Goal: Information Seeking & Learning: Learn about a topic

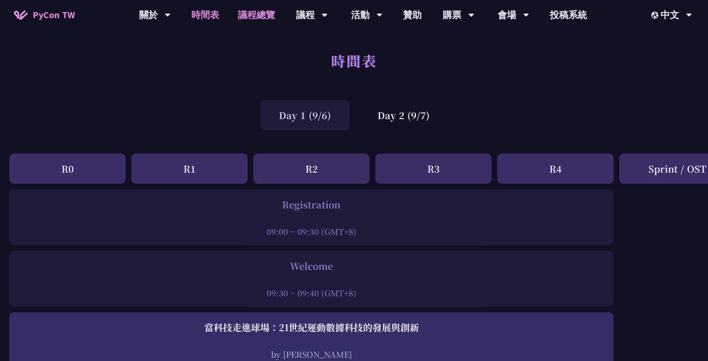
click at [254, 15] on link "議程總覽" at bounding box center [256, 15] width 56 height 30
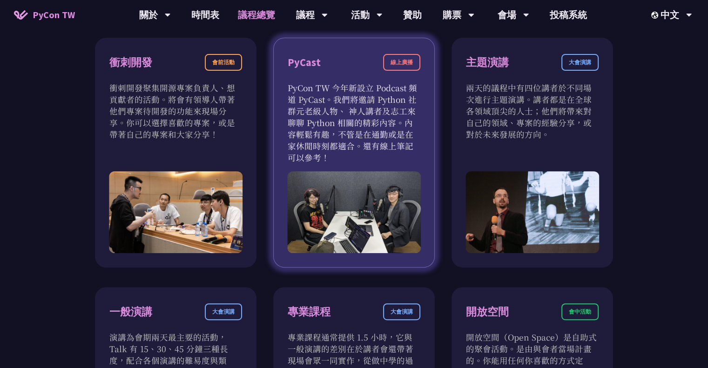
scroll to position [326, 0]
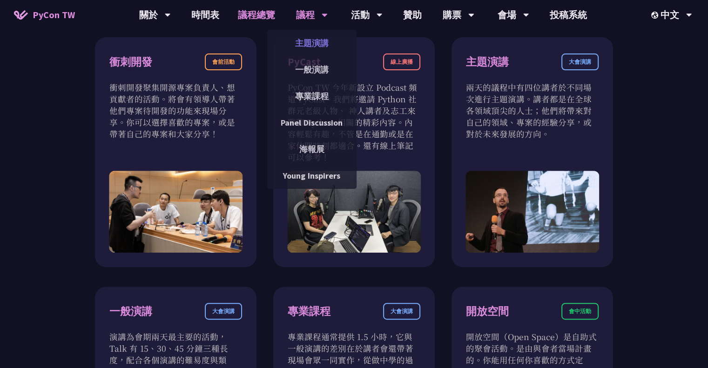
click at [310, 40] on link "主題演講" at bounding box center [311, 43] width 89 height 22
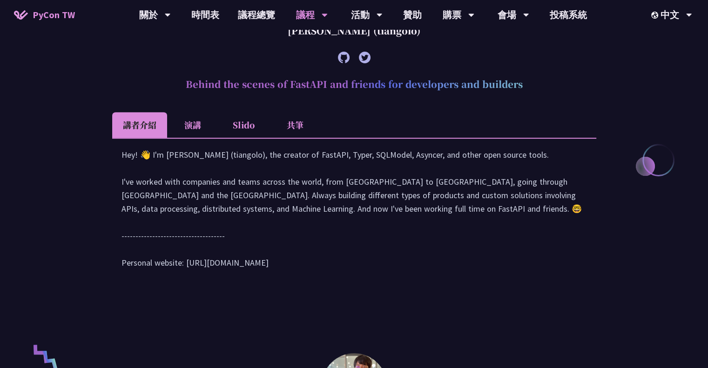
scroll to position [372, 0]
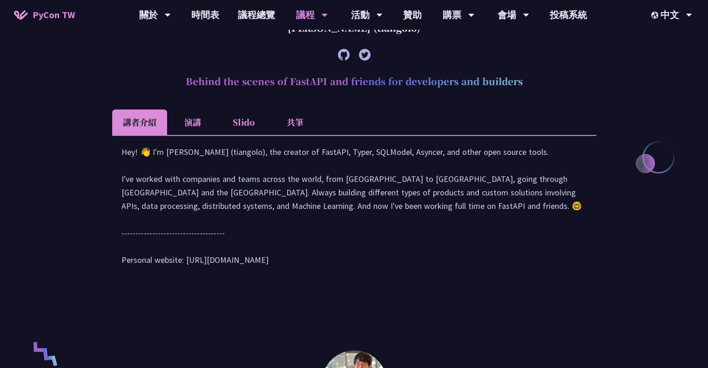
click at [197, 121] on li "演講" at bounding box center [192, 122] width 51 height 26
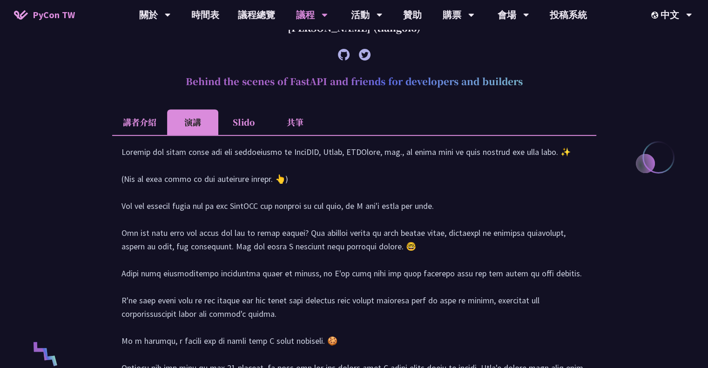
click at [229, 120] on li "Slido" at bounding box center [243, 122] width 51 height 26
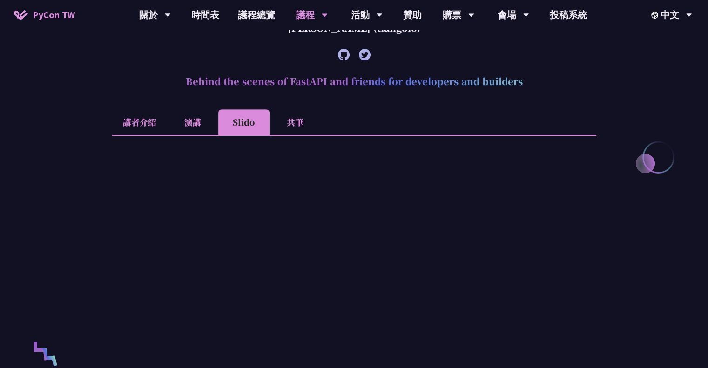
click at [285, 124] on li "共筆" at bounding box center [294, 122] width 51 height 26
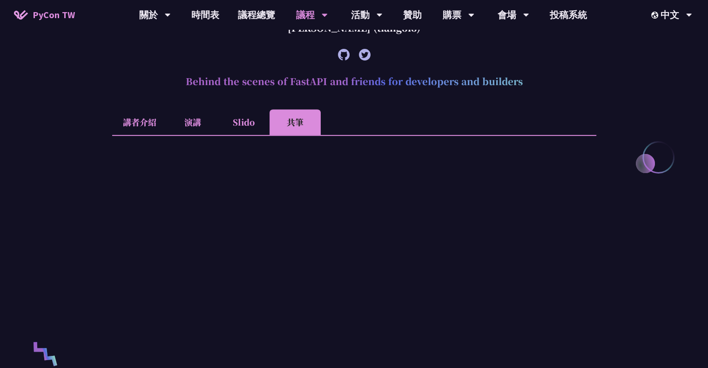
click at [142, 119] on li "講者介紹" at bounding box center [139, 122] width 55 height 26
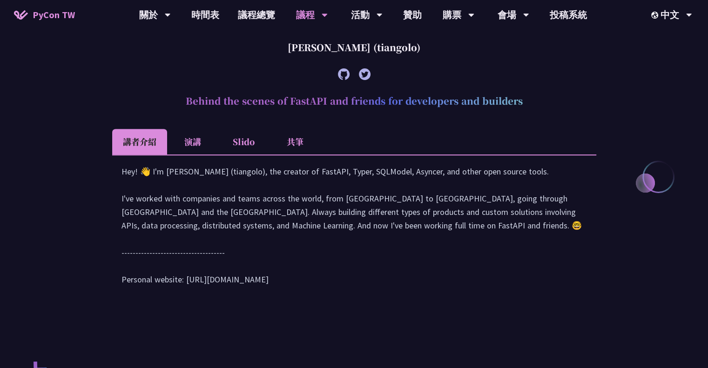
scroll to position [0, 0]
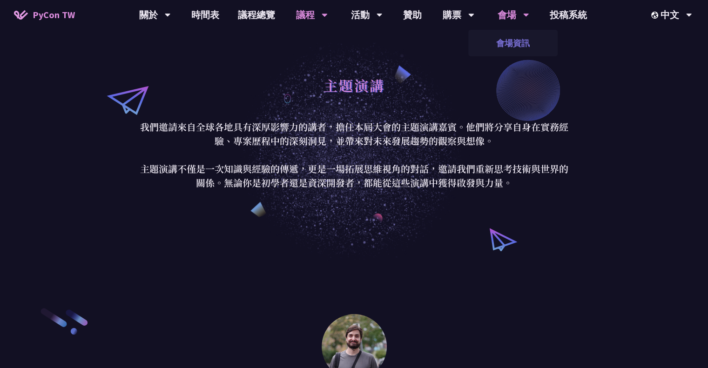
click at [508, 46] on link "會場資訊" at bounding box center [512, 43] width 89 height 22
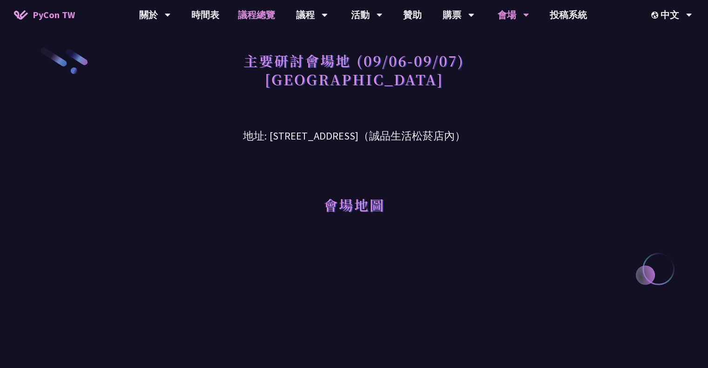
click at [270, 13] on link "議程總覽" at bounding box center [256, 15] width 56 height 30
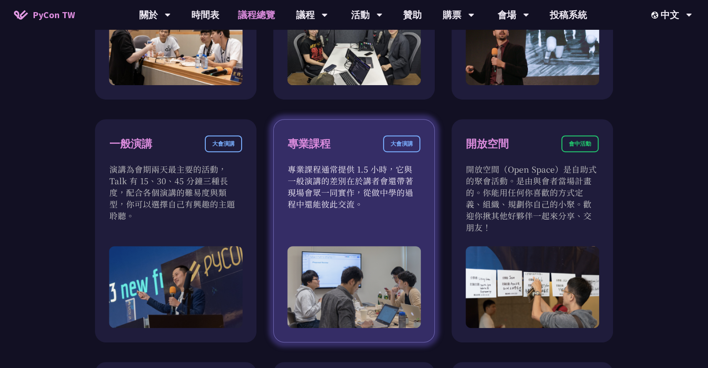
scroll to position [465, 0]
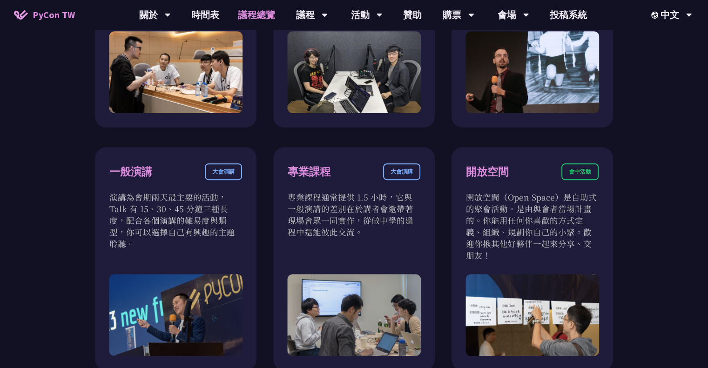
click at [650, 146] on div "衝刺開發 會前活動 衝刺開發聚集開源專案負責人、想貢獻者的活動。將會有領導人帶著他們專案待開發的功能來現場分享。你可以選擇喜歡的專案，或是帶著自己的專案和大家…" at bounding box center [354, 259] width 708 height 816
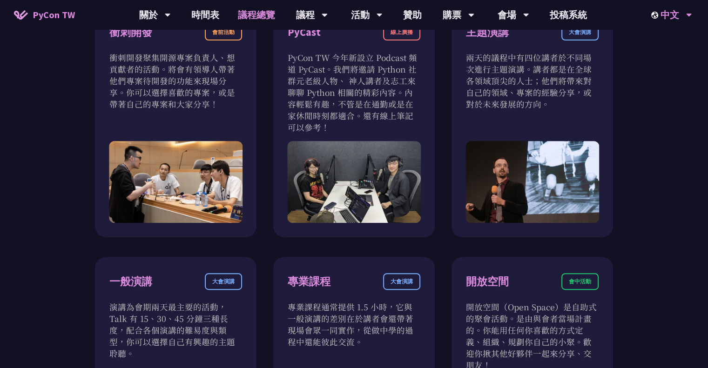
scroll to position [372, 0]
